Goal: Task Accomplishment & Management: Manage account settings

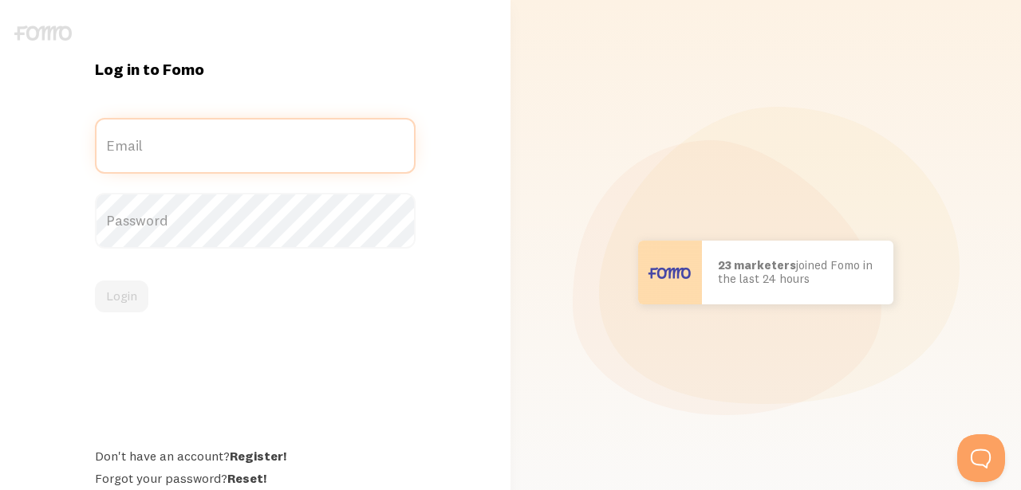
type input "olapetlab@gmail.com"
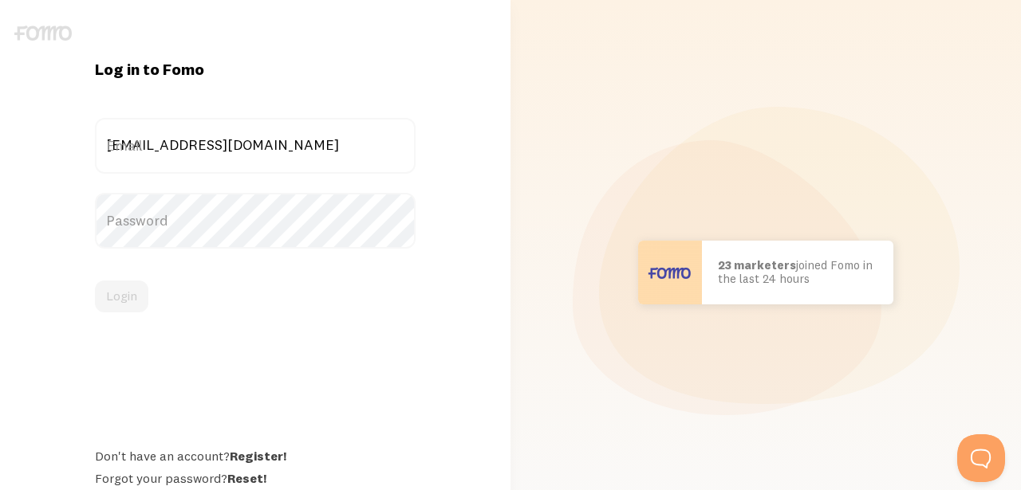
click at [101, 296] on div "Login" at bounding box center [255, 297] width 321 height 32
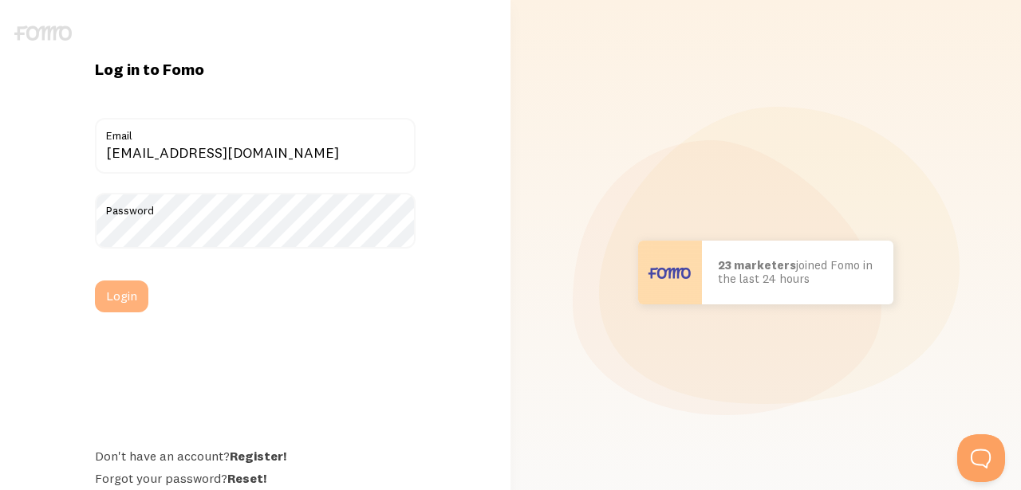
click at [123, 297] on button "Login" at bounding box center [121, 297] width 53 height 32
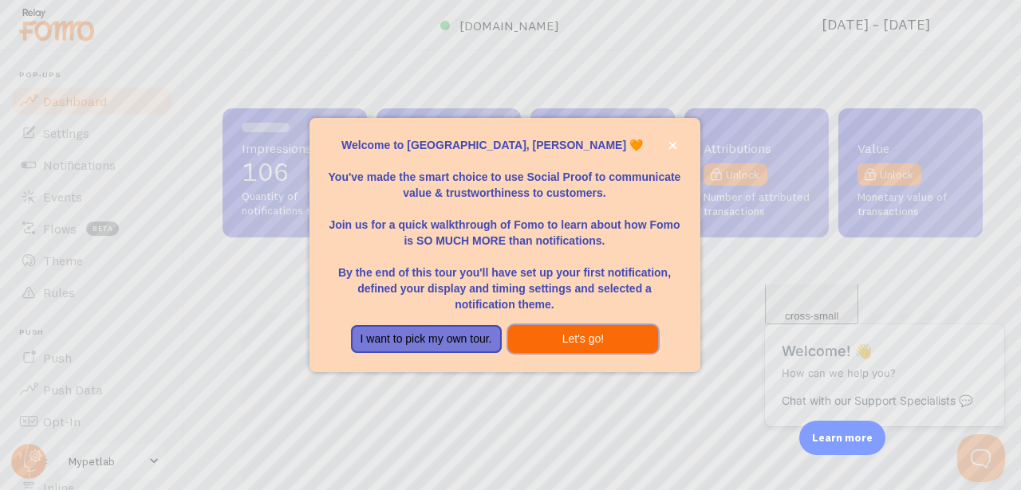
click at [537, 338] on button "Let's go!" at bounding box center [583, 339] width 151 height 29
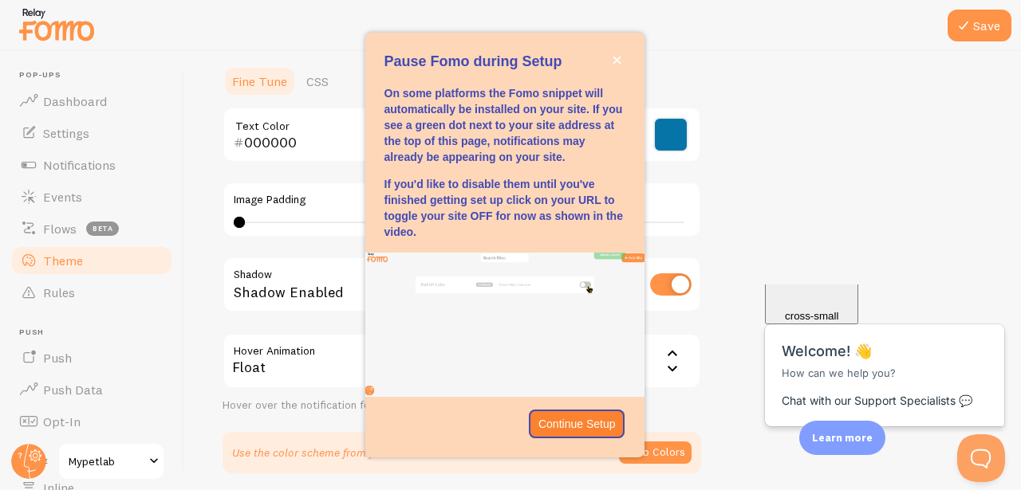
scroll to position [432, 0]
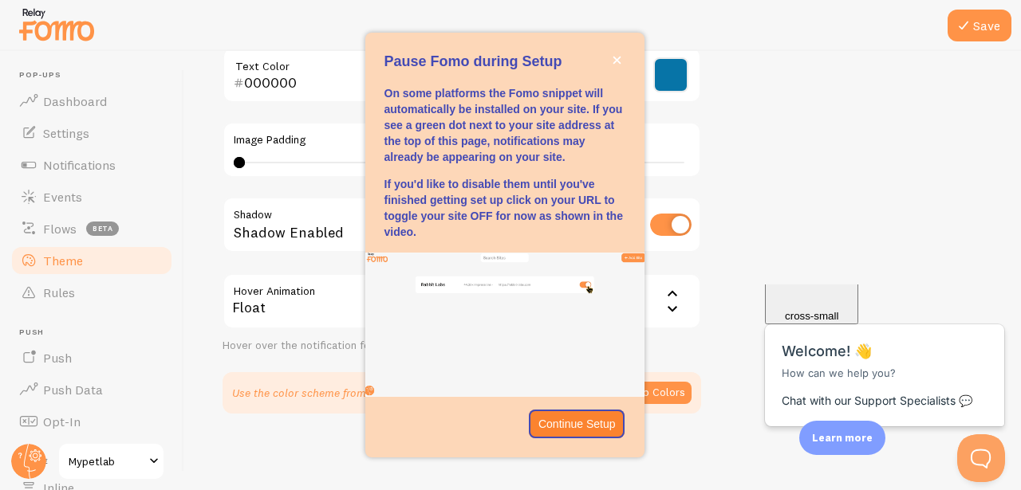
click at [864, 140] on div "Theme Choose a theme for your notifications Curved Michel from The Netherlands …" at bounding box center [603, 35] width 760 height 757
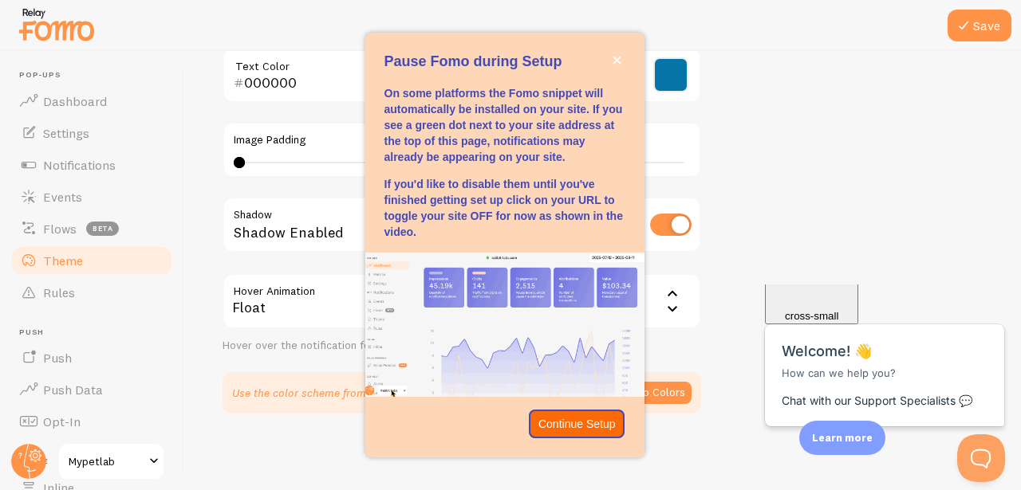
click at [608, 419] on p "Continue Setup" at bounding box center [576, 424] width 77 height 16
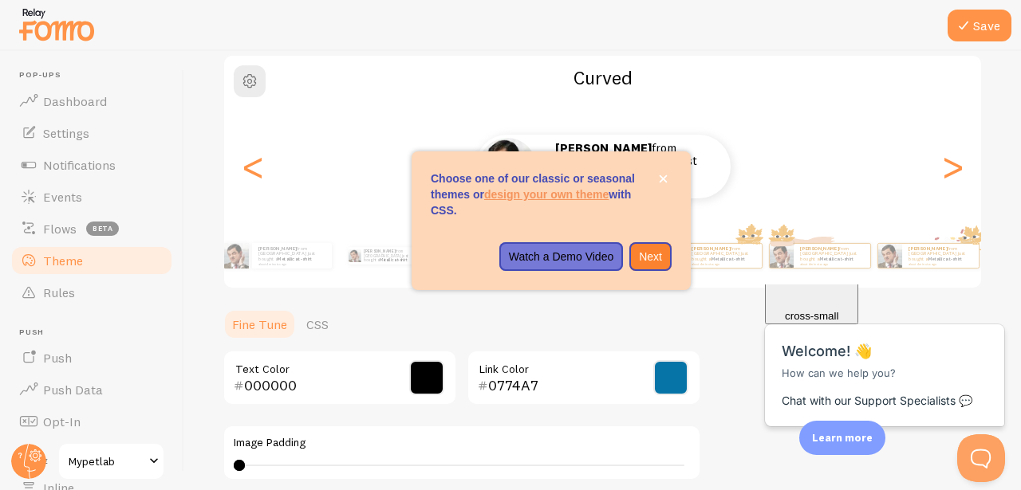
scroll to position [0, 0]
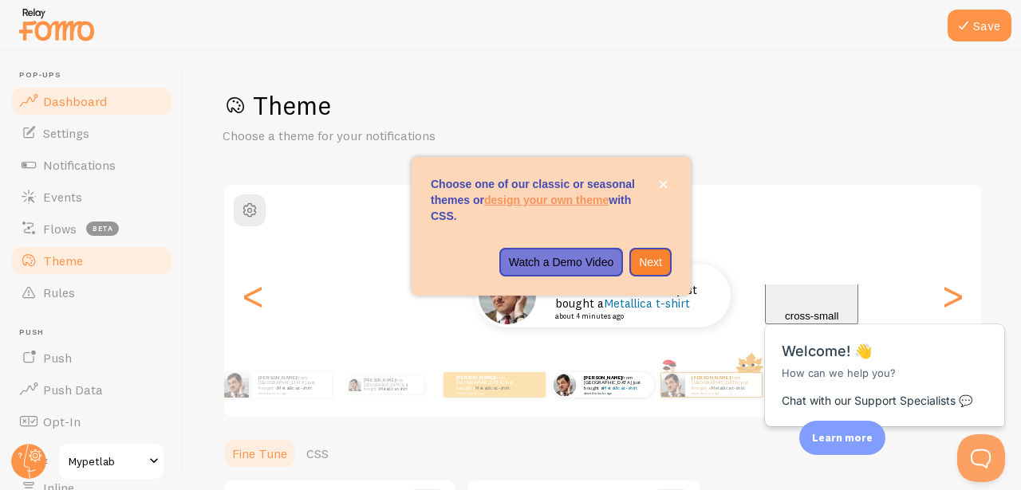
click at [64, 94] on span "Dashboard" at bounding box center [75, 101] width 64 height 16
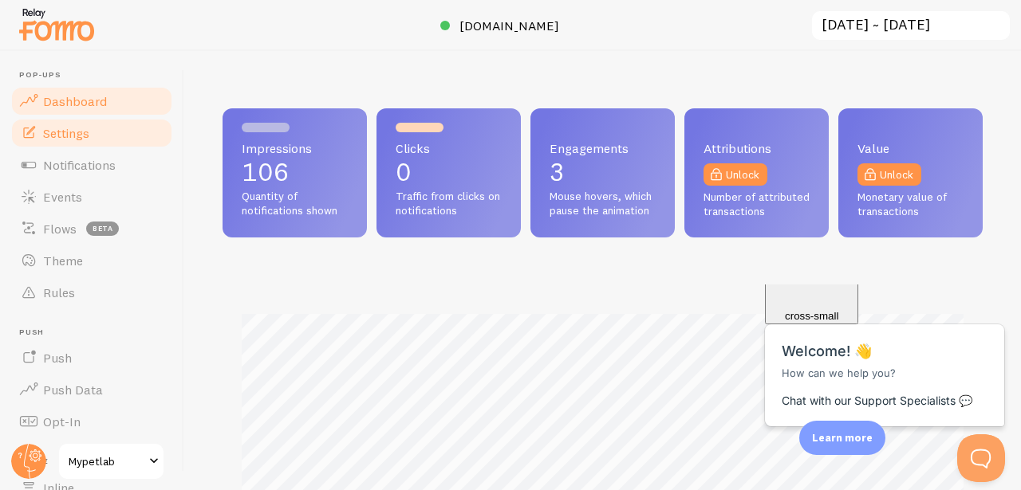
click at [99, 124] on link "Settings" at bounding box center [92, 133] width 164 height 32
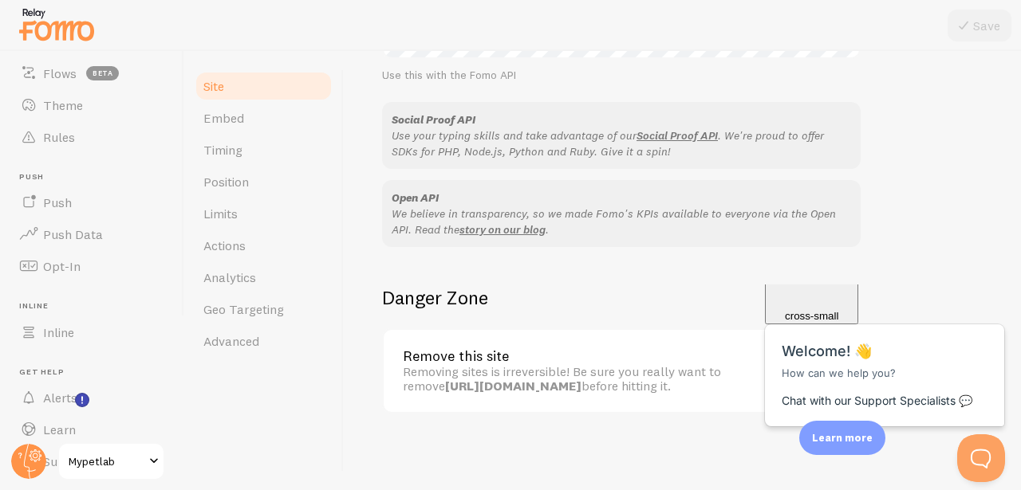
scroll to position [200, 0]
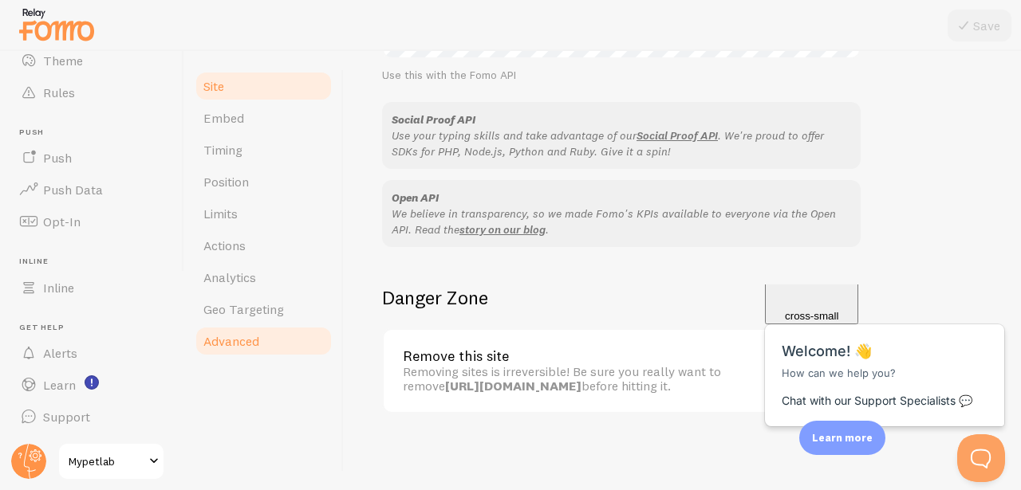
click at [254, 345] on span "Advanced" at bounding box center [231, 341] width 56 height 16
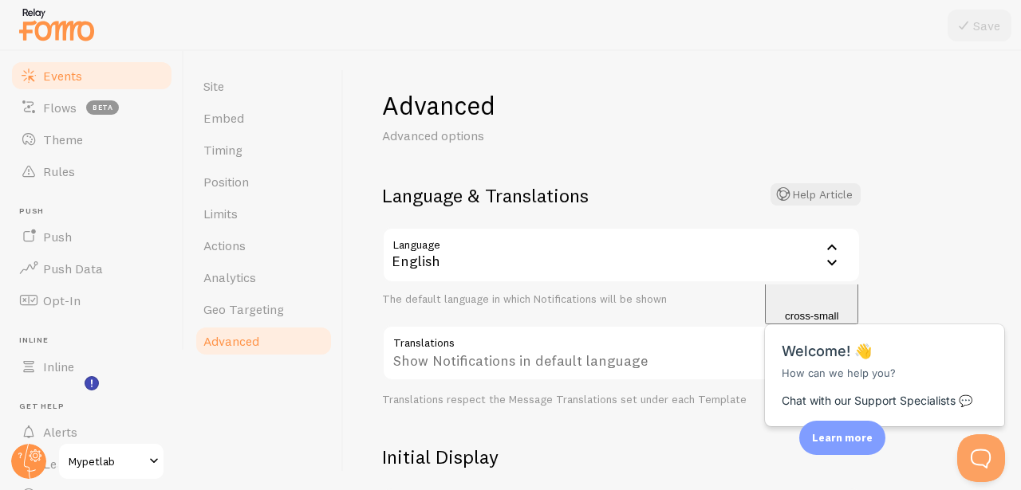
scroll to position [200, 0]
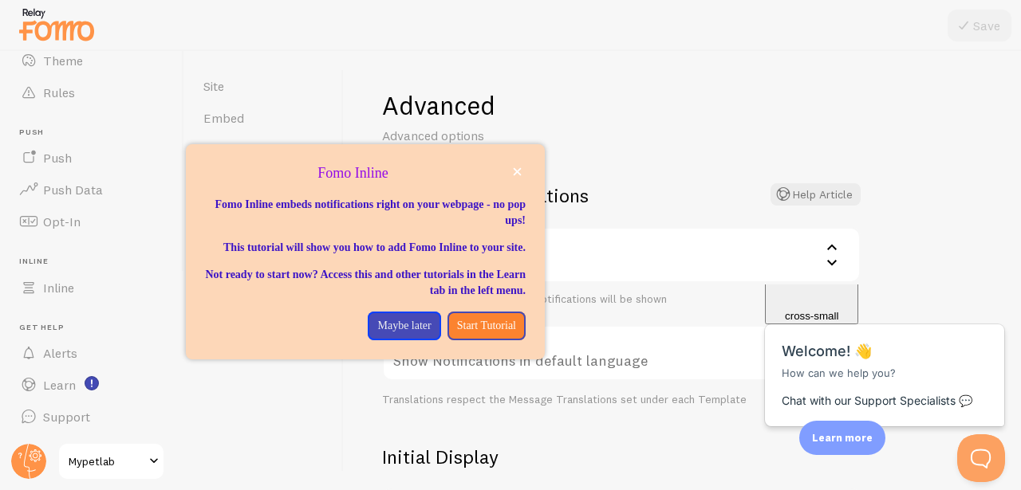
click at [223, 415] on div "Site Embed Timing Position Limits Actions Analytics Geo Targeting Advanced" at bounding box center [263, 270] width 159 height 439
click at [524, 170] on button "close," at bounding box center [517, 171] width 17 height 17
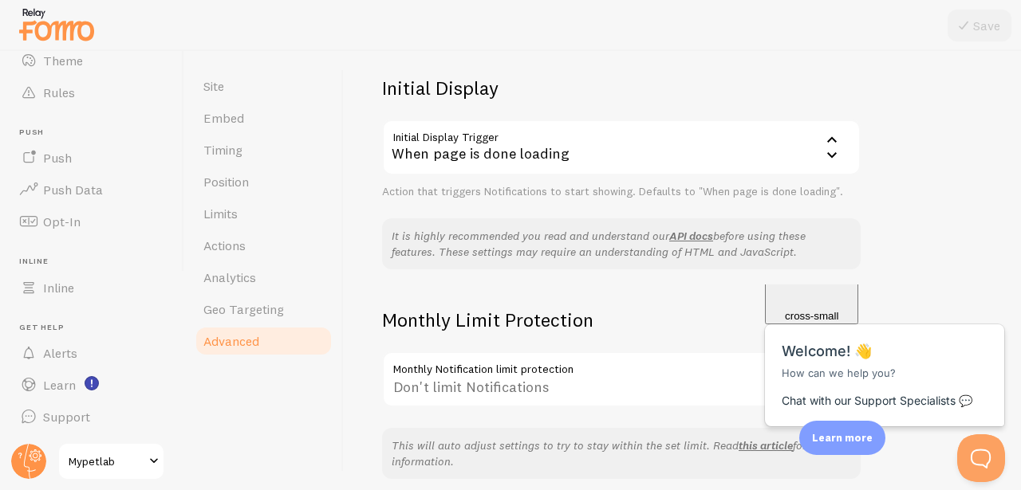
scroll to position [435, 0]
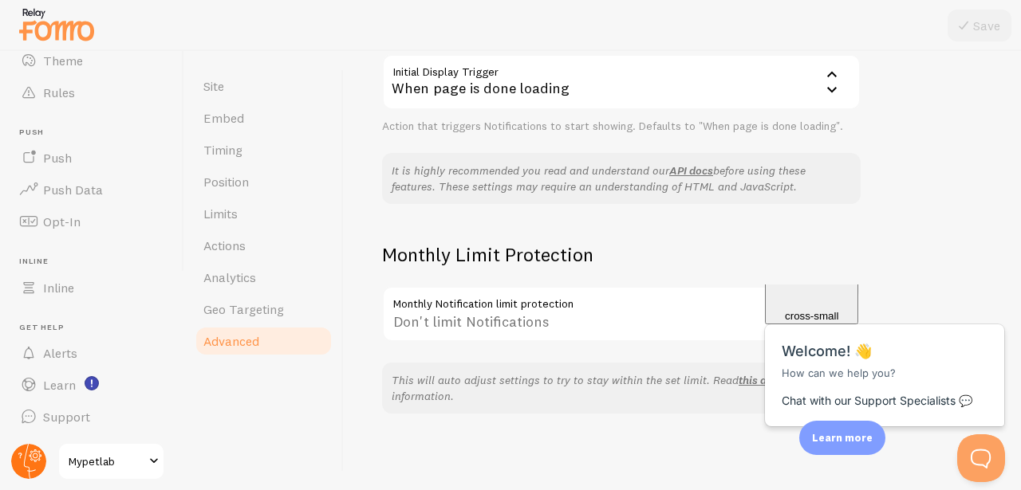
click at [31, 451] on icon at bounding box center [36, 456] width 13 height 13
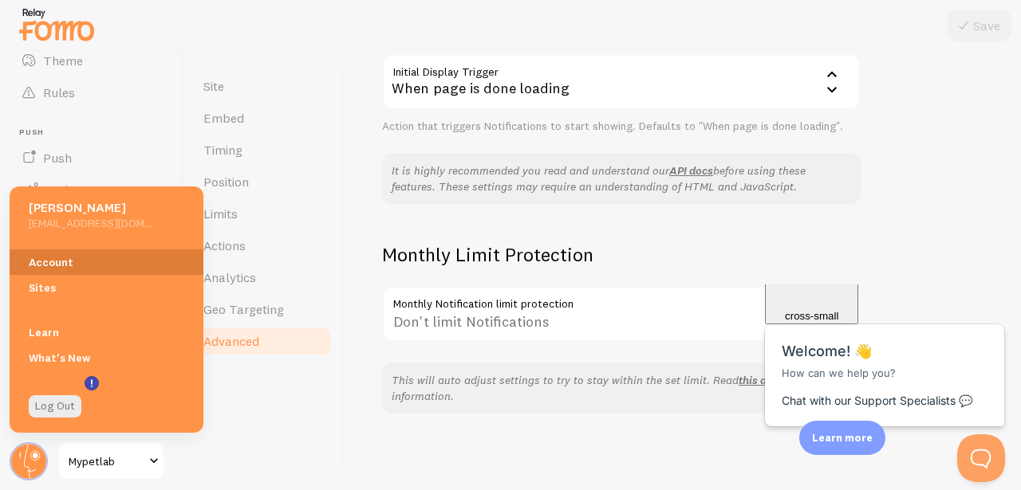
click at [56, 252] on link "Account" at bounding box center [107, 263] width 194 height 26
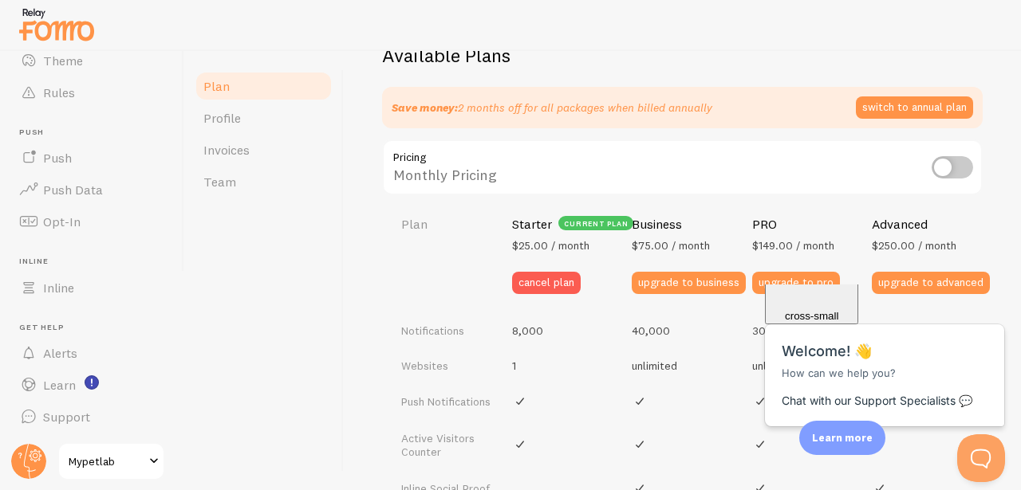
scroll to position [640, 0]
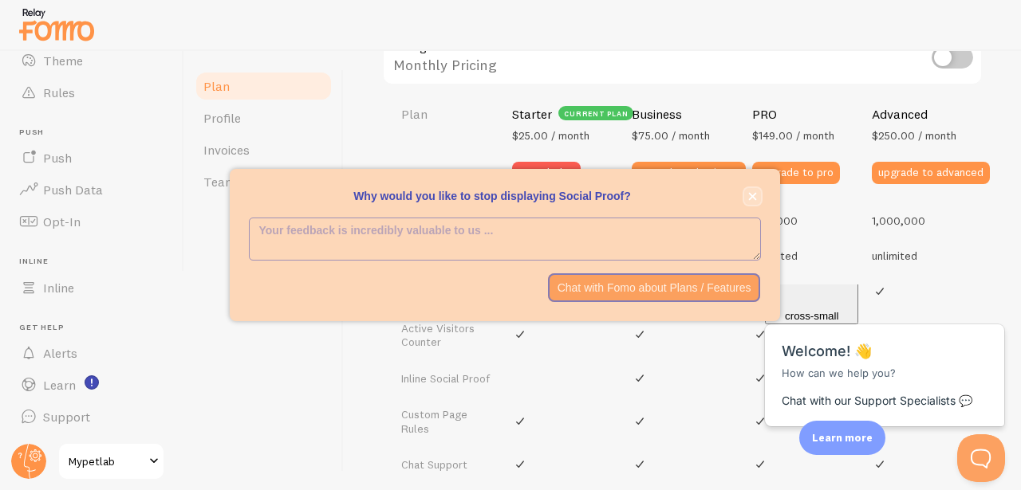
click at [750, 197] on icon "close," at bounding box center [752, 197] width 8 height 8
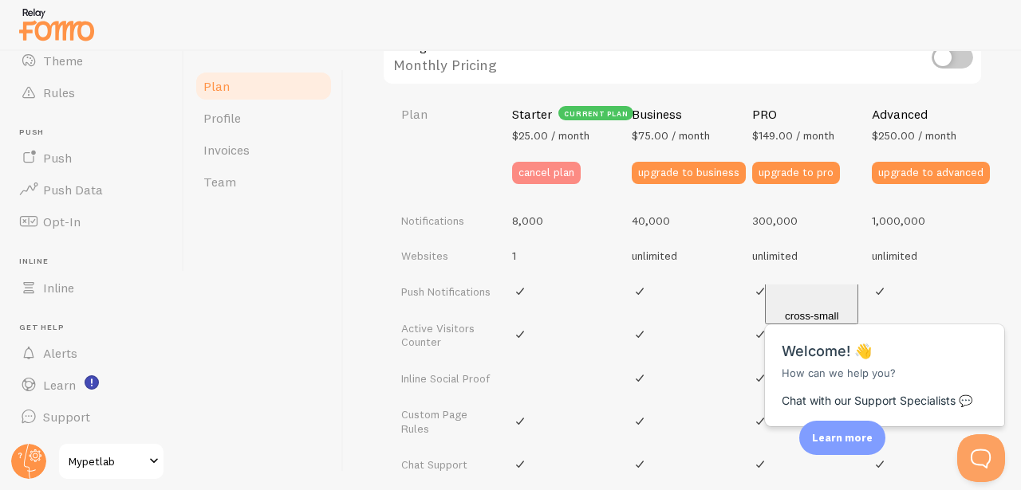
click at [556, 173] on button "cancel plan" at bounding box center [546, 173] width 69 height 22
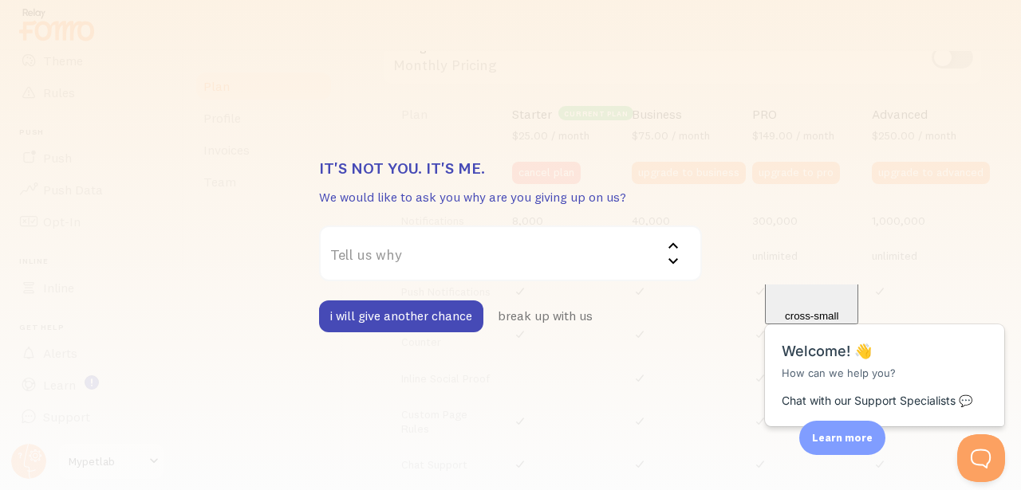
click at [467, 247] on label "Tell us why" at bounding box center [510, 254] width 383 height 56
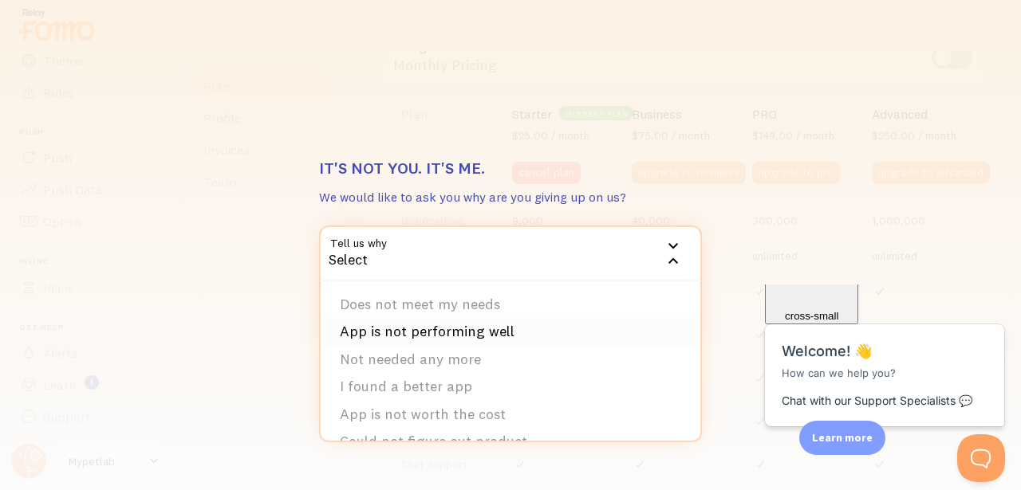
click at [455, 335] on li "App is not performing well" at bounding box center [511, 332] width 380 height 28
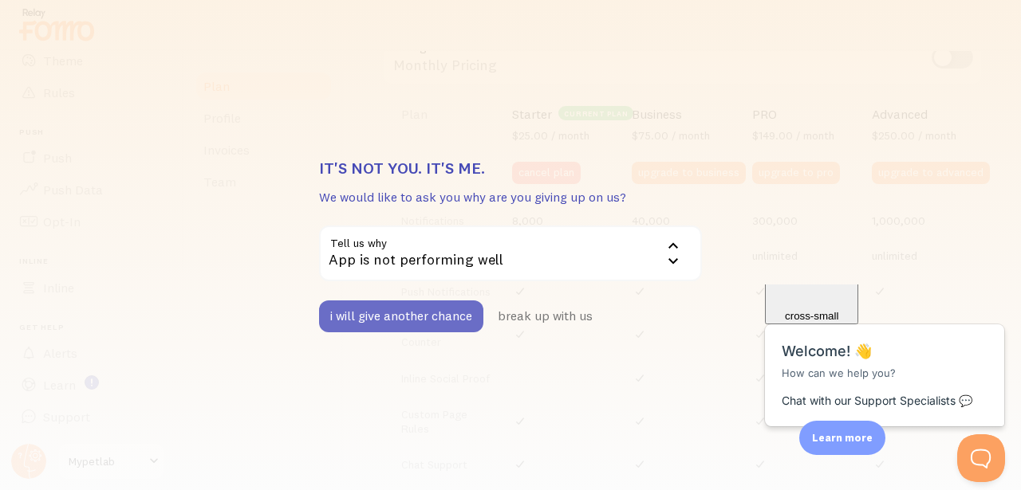
click at [431, 321] on button "i will give another chance" at bounding box center [401, 317] width 164 height 32
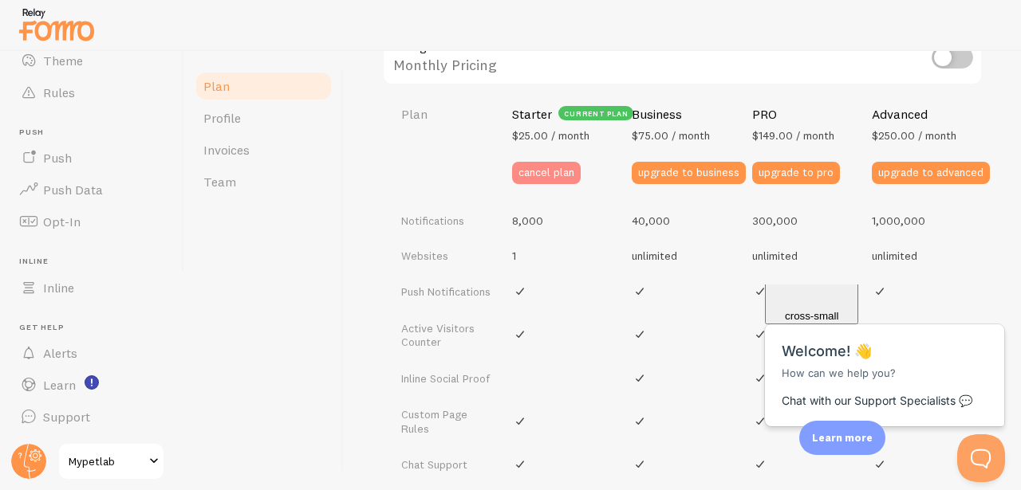
click at [534, 181] on button "cancel plan" at bounding box center [546, 173] width 69 height 22
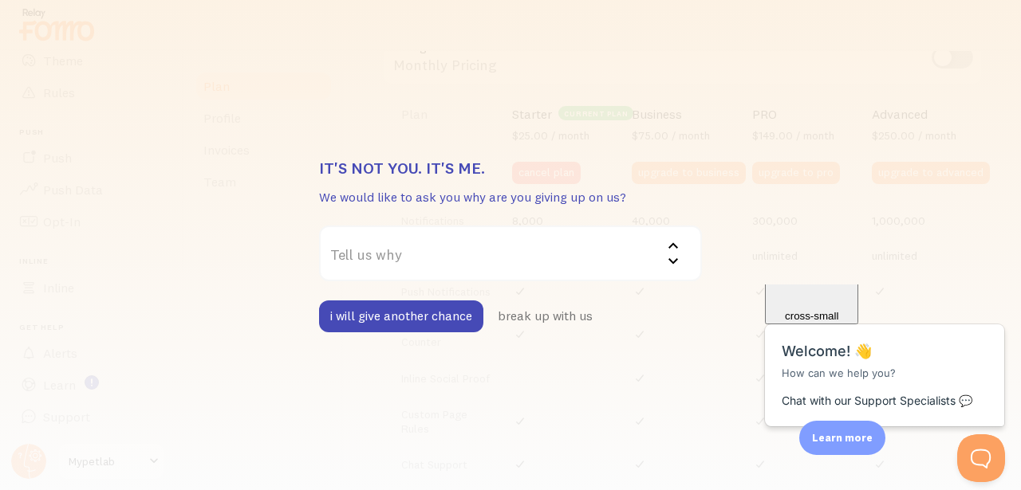
click at [460, 255] on label "Tell us why" at bounding box center [510, 254] width 383 height 56
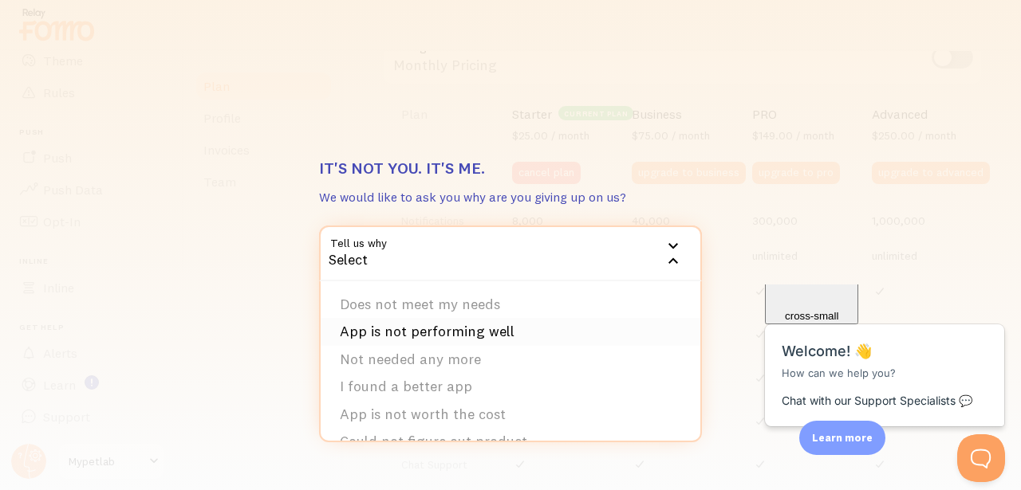
click at [435, 333] on li "App is not performing well" at bounding box center [511, 332] width 380 height 28
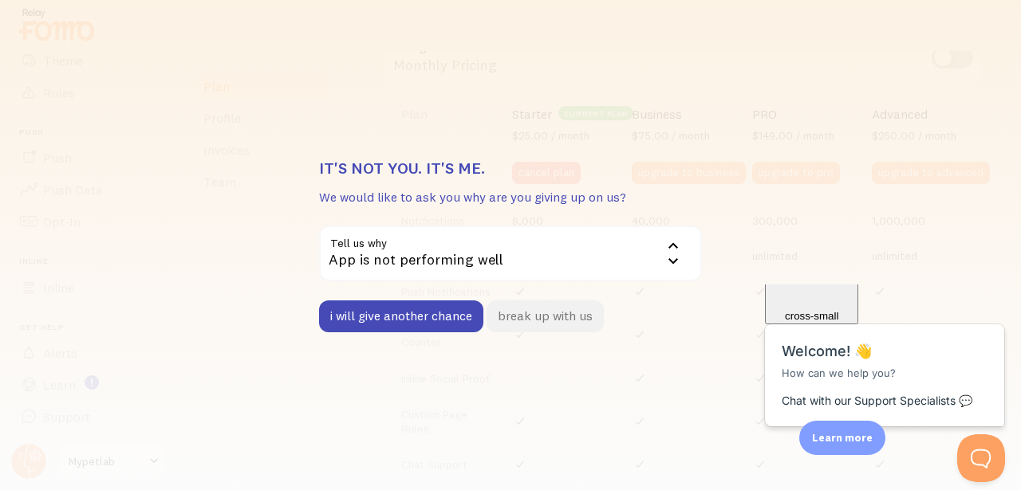
click at [518, 319] on button "break up with us" at bounding box center [544, 317] width 117 height 32
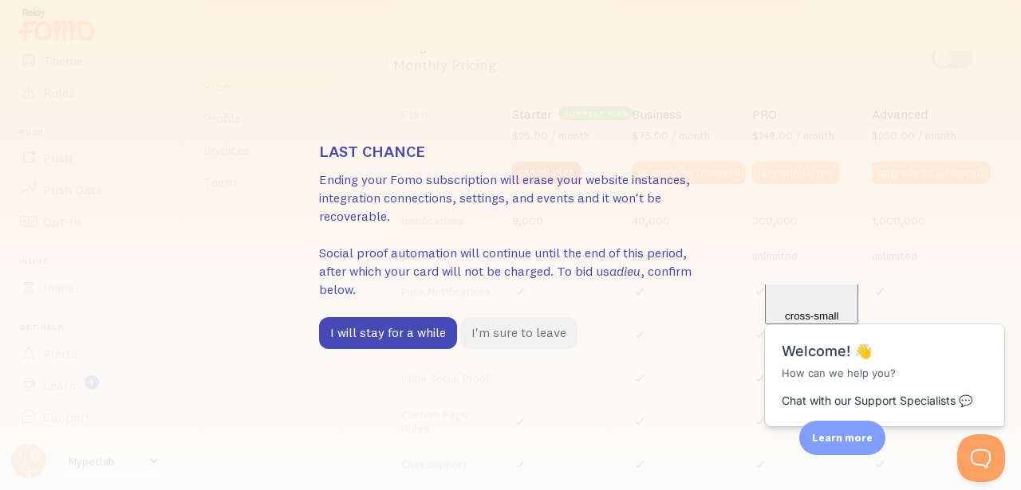
click at [504, 340] on button "I'm sure to leave" at bounding box center [518, 333] width 117 height 32
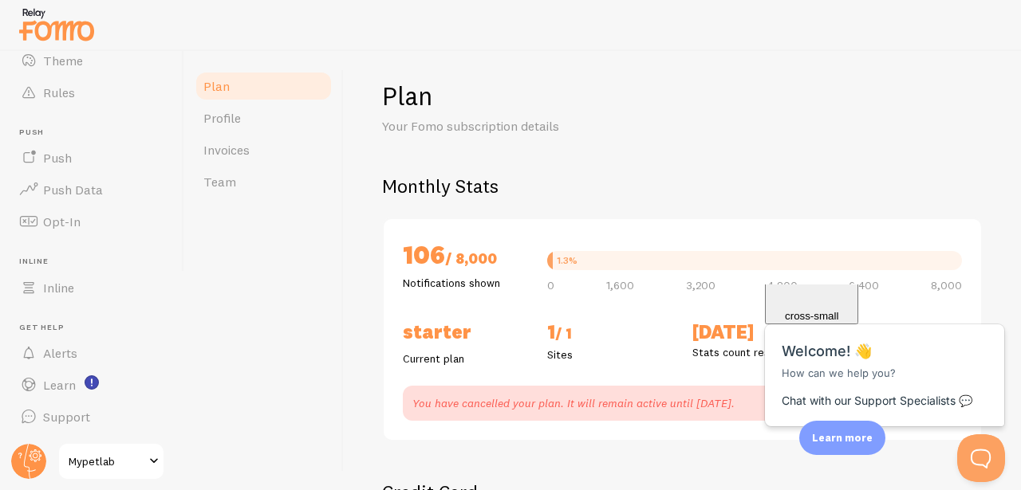
scroll to position [0, 0]
